Goal: Transaction & Acquisition: Purchase product/service

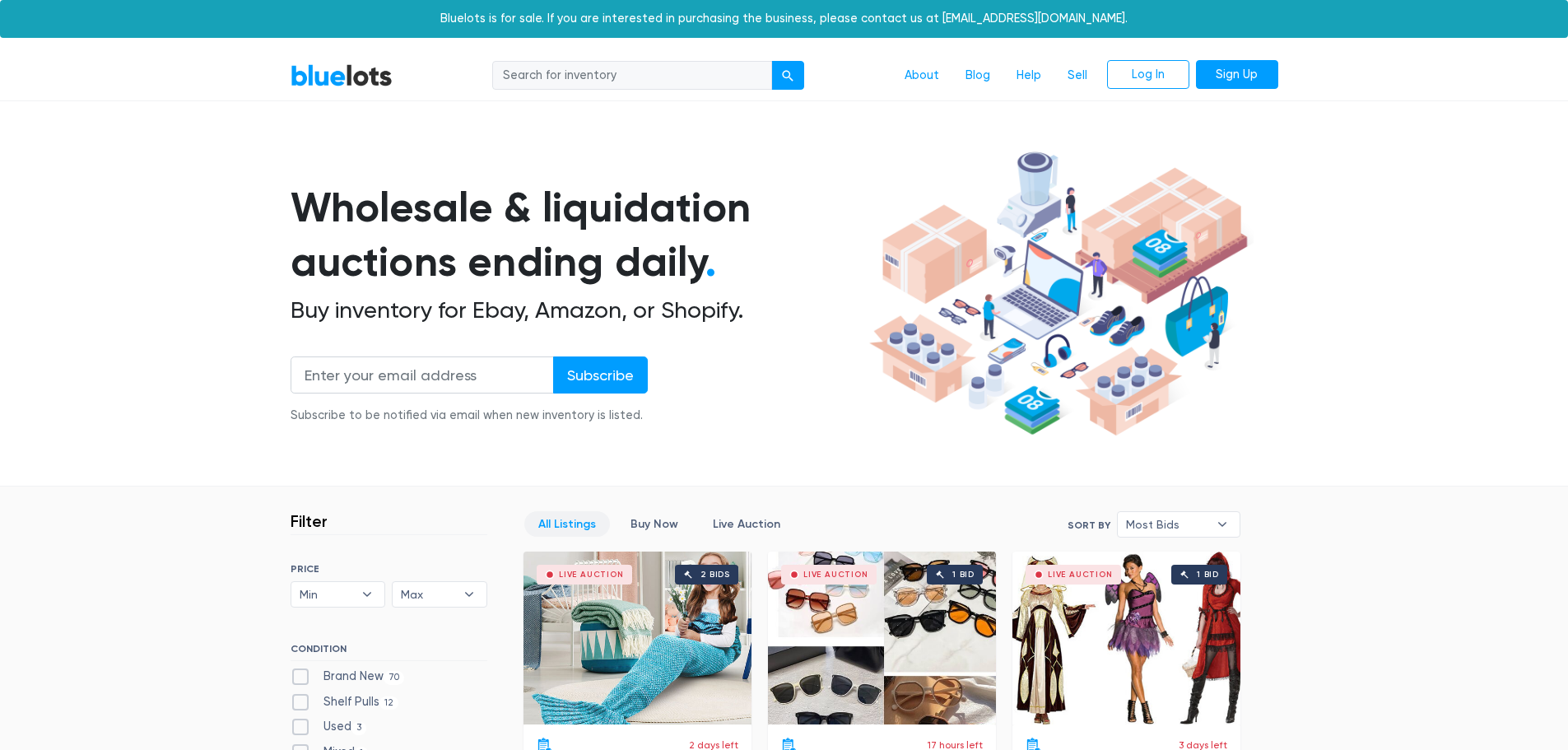
click at [661, 81] on input "search" at bounding box center [631, 75] width 280 height 30
click at [572, 77] on input "search" at bounding box center [631, 75] width 280 height 30
type input "furnitire"
click at [771, 61] on button "submit" at bounding box center [787, 75] width 33 height 30
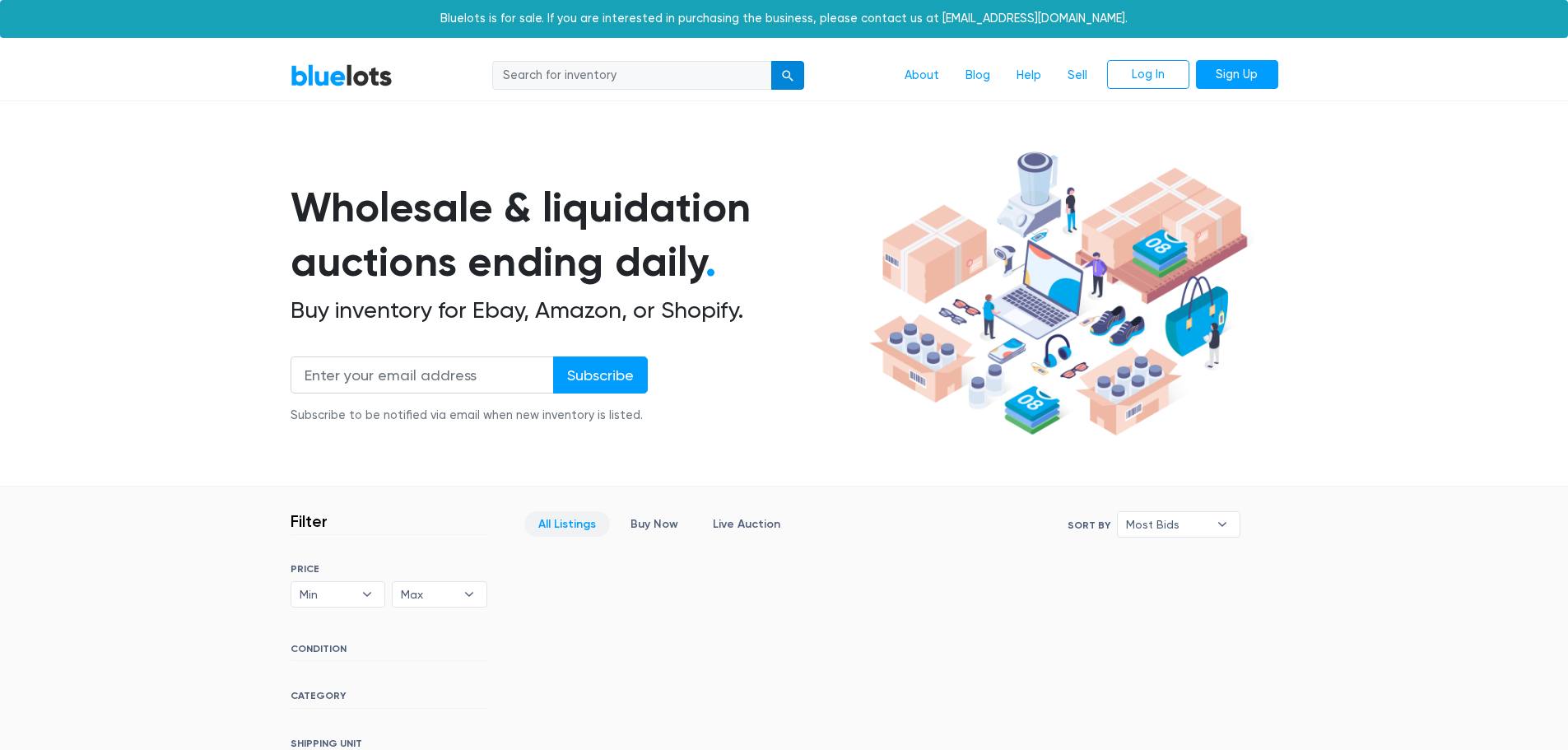
click at [789, 75] on div "submit" at bounding box center [787, 75] width 12 height 12
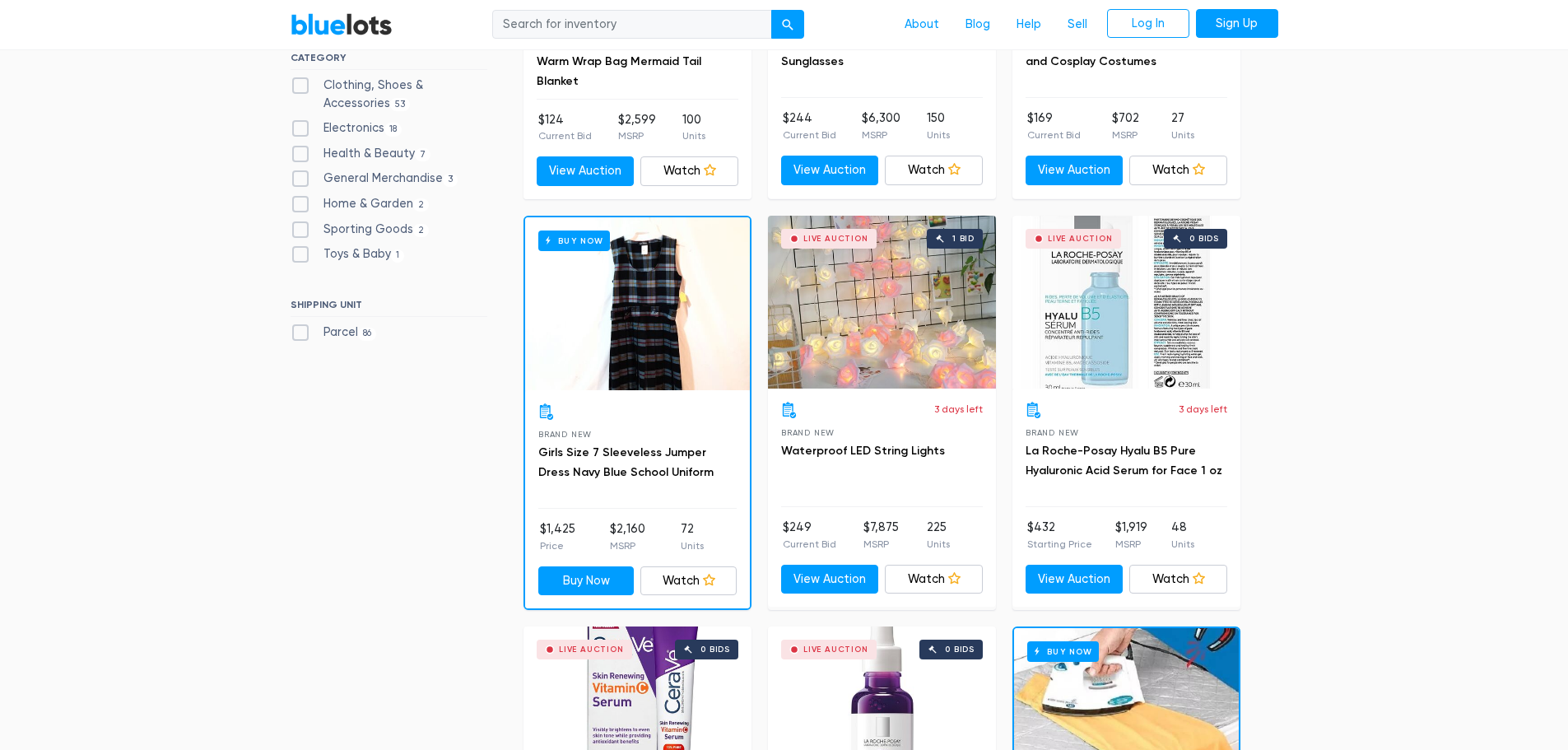
scroll to position [329, 0]
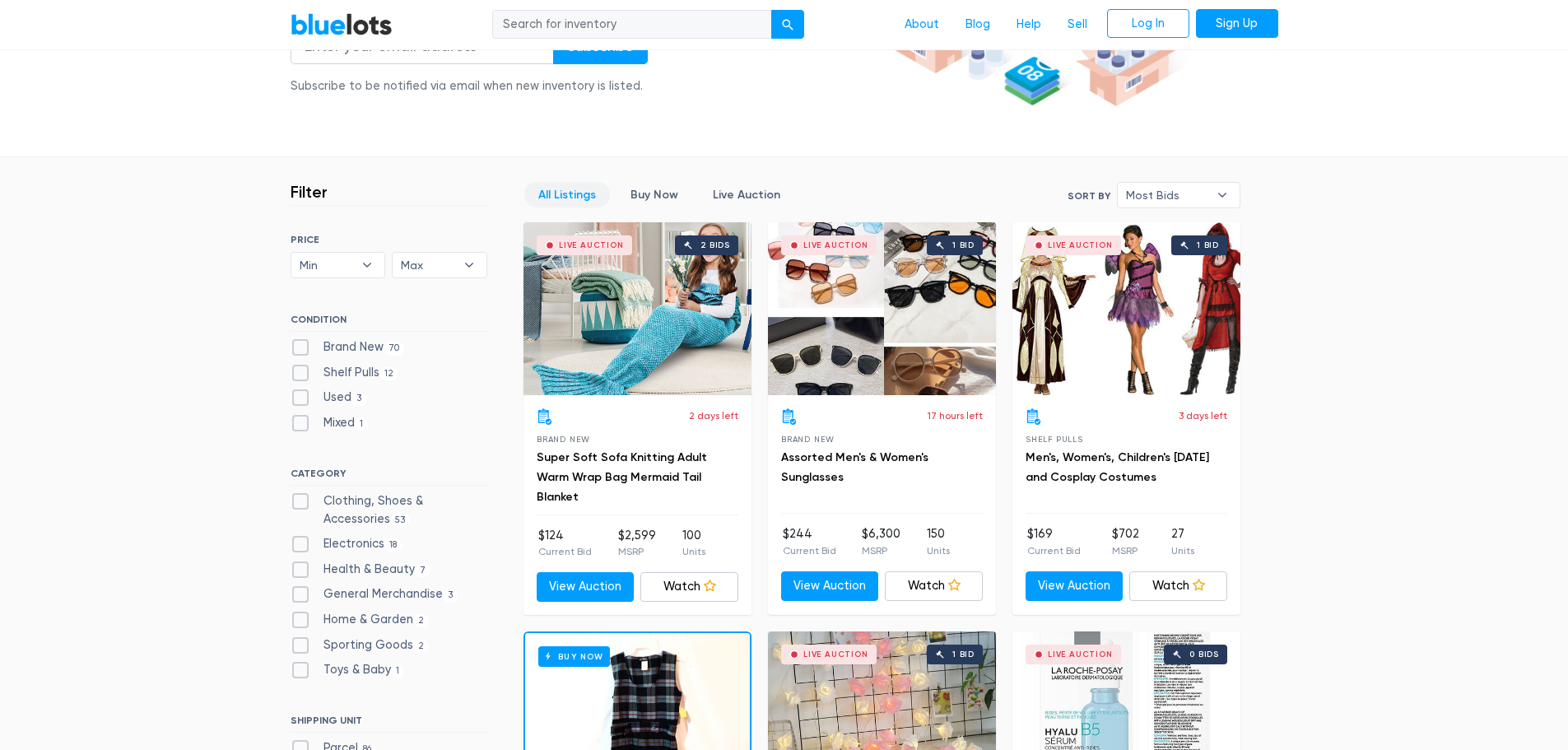
click at [402, 625] on label "Home & Garden 2" at bounding box center [360, 620] width 140 height 18
click at [301, 622] on Garden"] "Home & Garden 2" at bounding box center [296, 617] width 11 height 11
checkbox Garden"] "true"
